Goal: Information Seeking & Learning: Learn about a topic

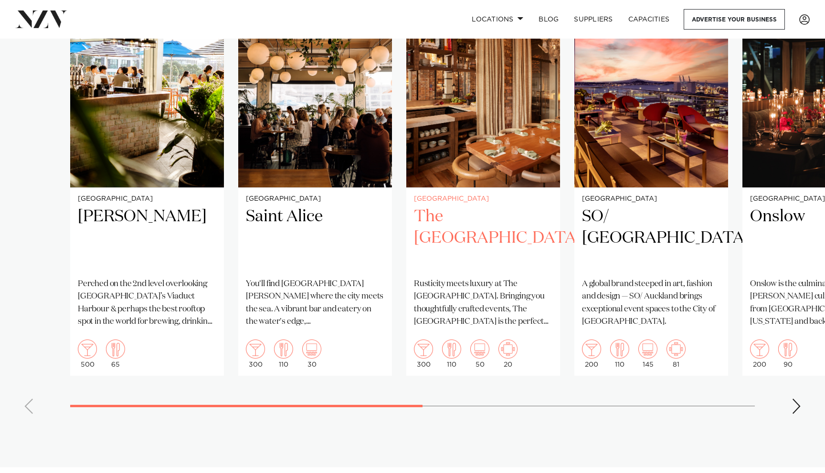
scroll to position [595, 0]
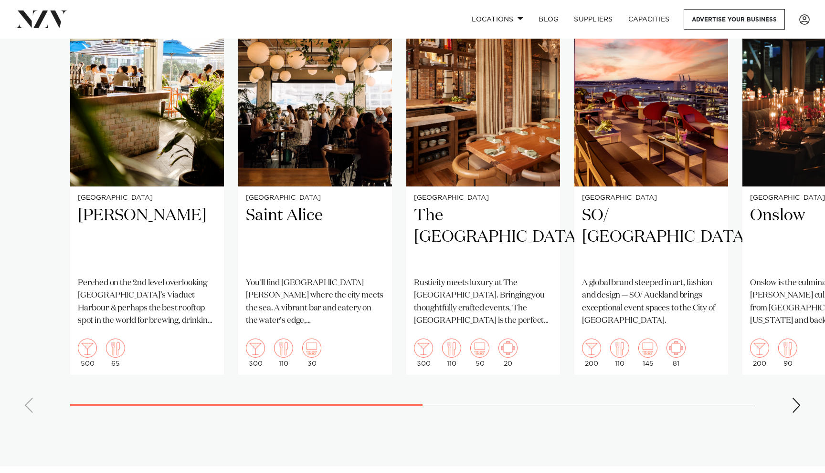
click at [793, 413] on div "Next slide" at bounding box center [796, 405] width 10 height 15
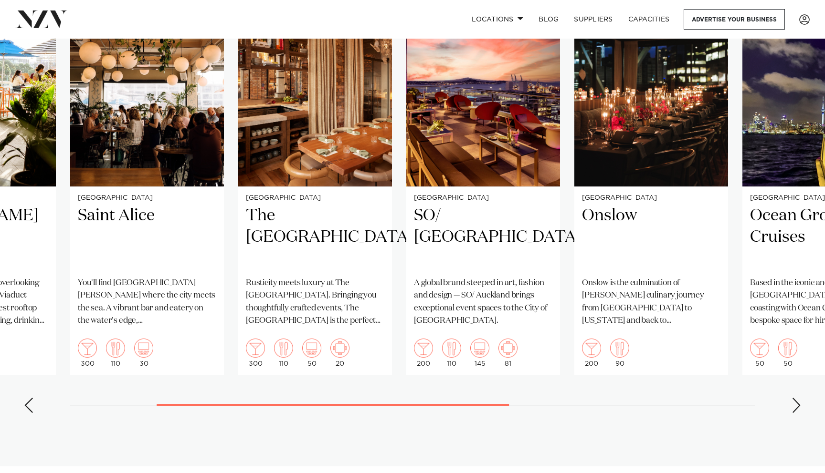
click at [793, 413] on div "Next slide" at bounding box center [796, 405] width 10 height 15
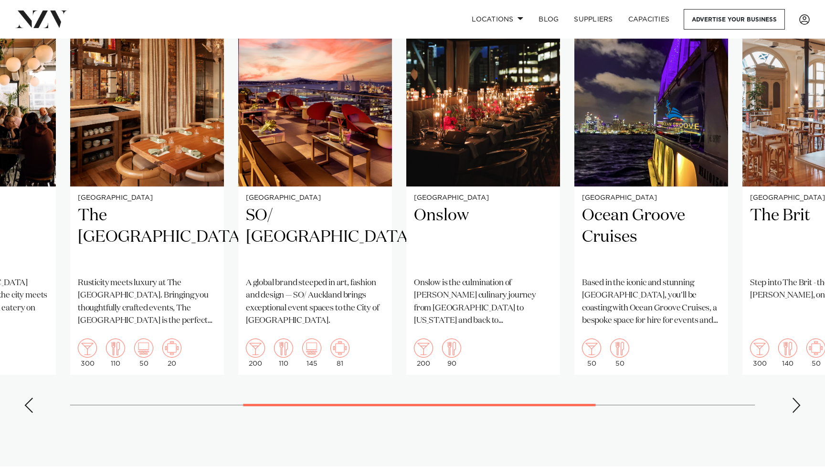
click at [793, 413] on div "Next slide" at bounding box center [796, 405] width 10 height 15
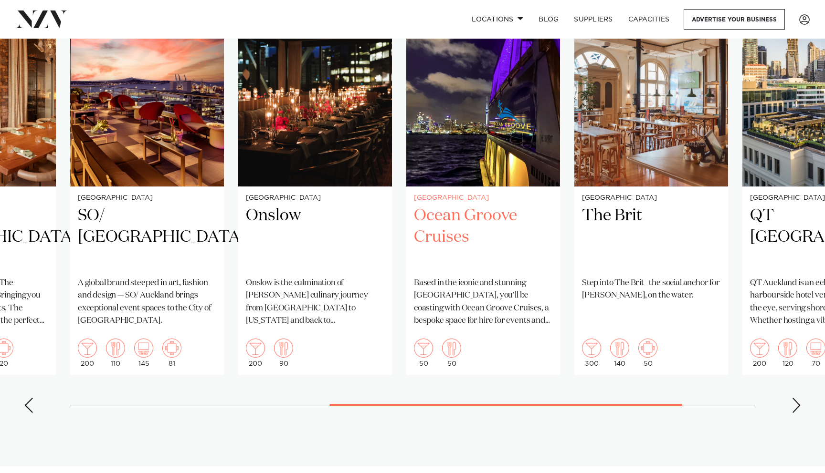
click at [471, 254] on h2 "Ocean Groove Cruises" at bounding box center [483, 237] width 138 height 64
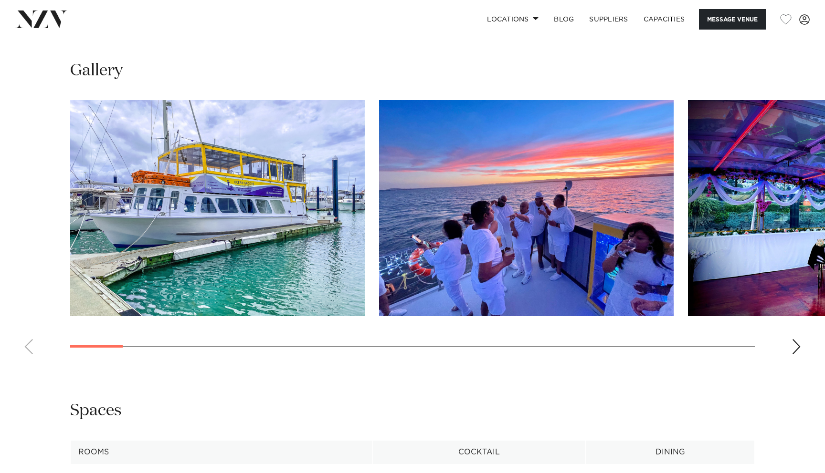
scroll to position [890, 0]
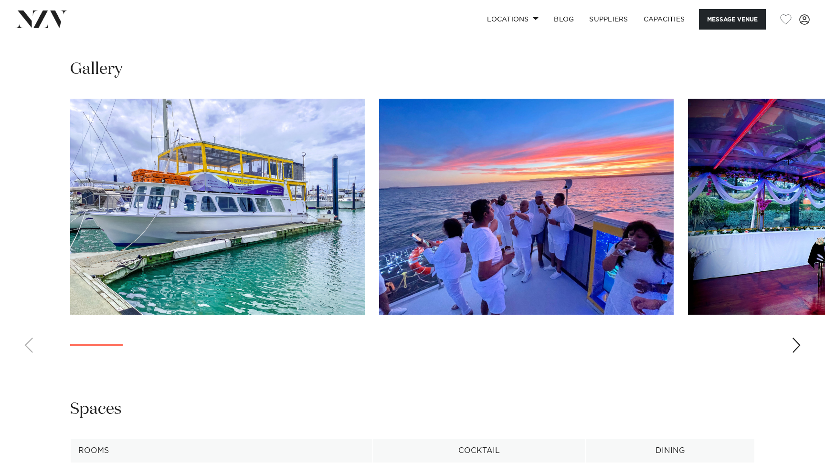
click at [796, 353] on div "Next slide" at bounding box center [796, 345] width 10 height 15
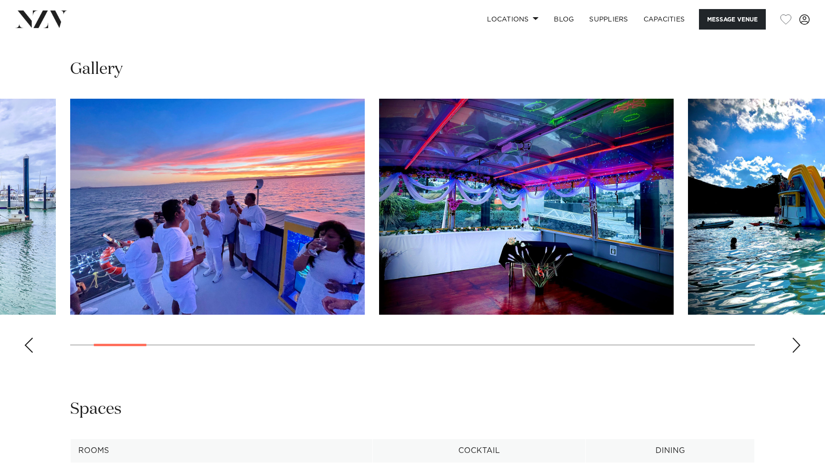
click at [796, 353] on div "Next slide" at bounding box center [796, 345] width 10 height 15
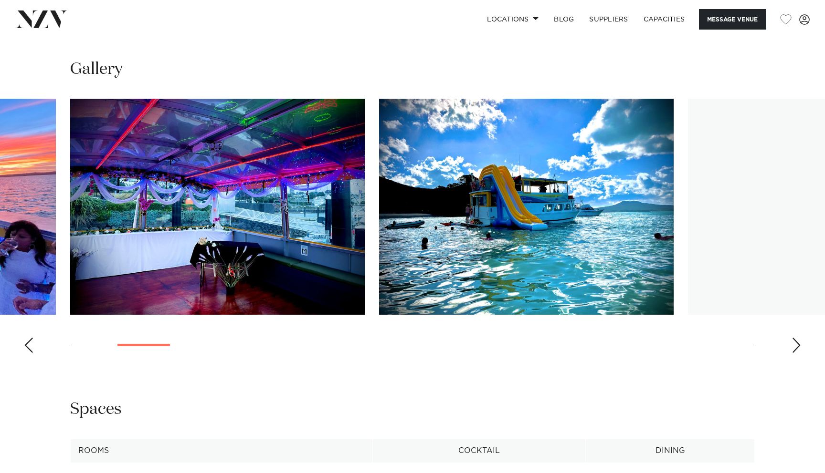
click at [796, 353] on div "Next slide" at bounding box center [796, 345] width 10 height 15
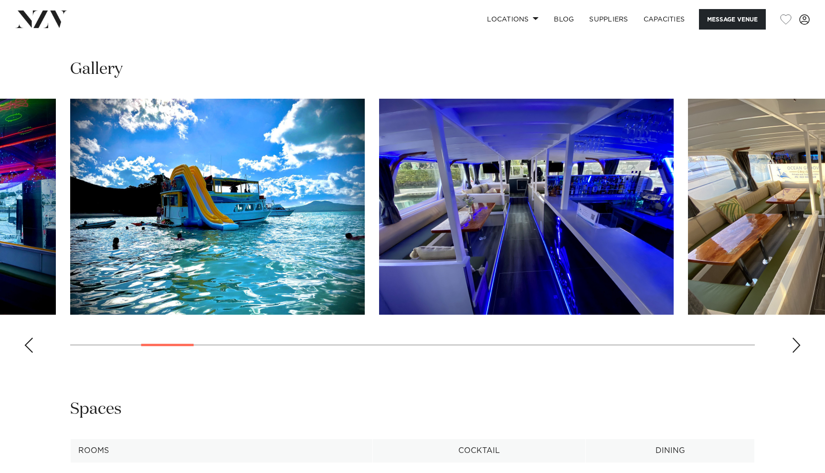
click at [797, 353] on div "Next slide" at bounding box center [796, 345] width 10 height 15
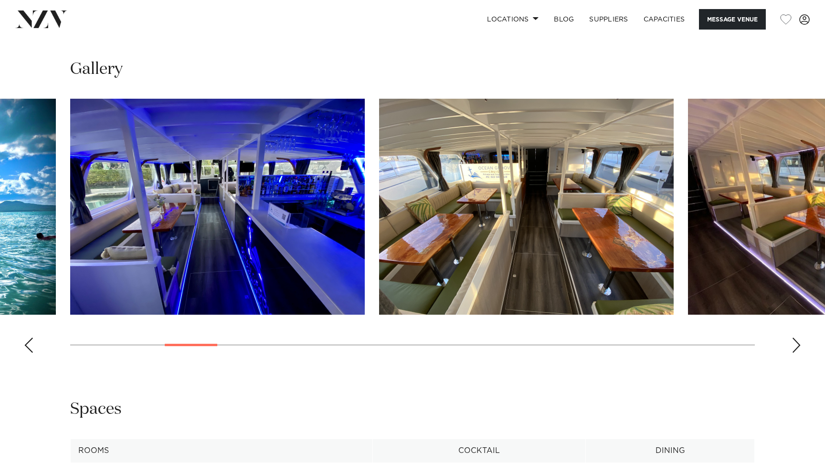
click at [797, 353] on div "Next slide" at bounding box center [796, 345] width 10 height 15
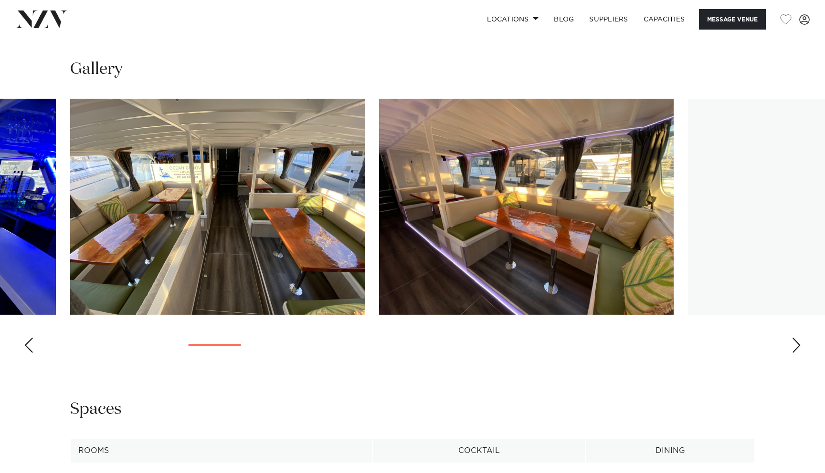
click at [797, 353] on div "Next slide" at bounding box center [796, 345] width 10 height 15
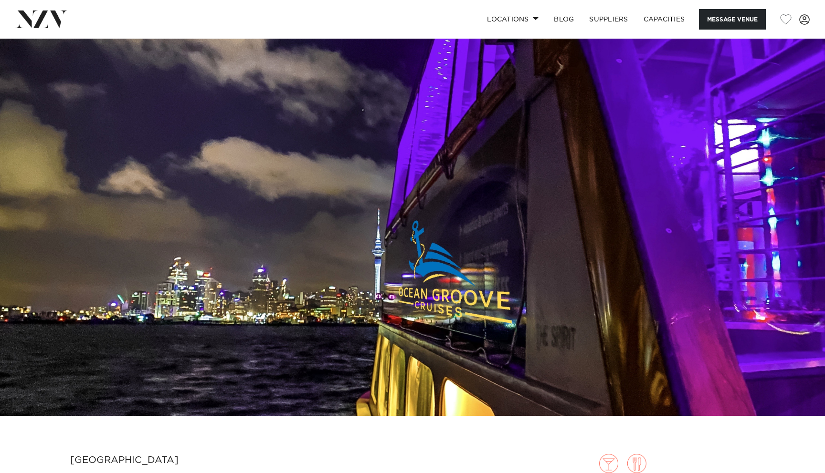
scroll to position [0, 0]
